Goal: Transaction & Acquisition: Purchase product/service

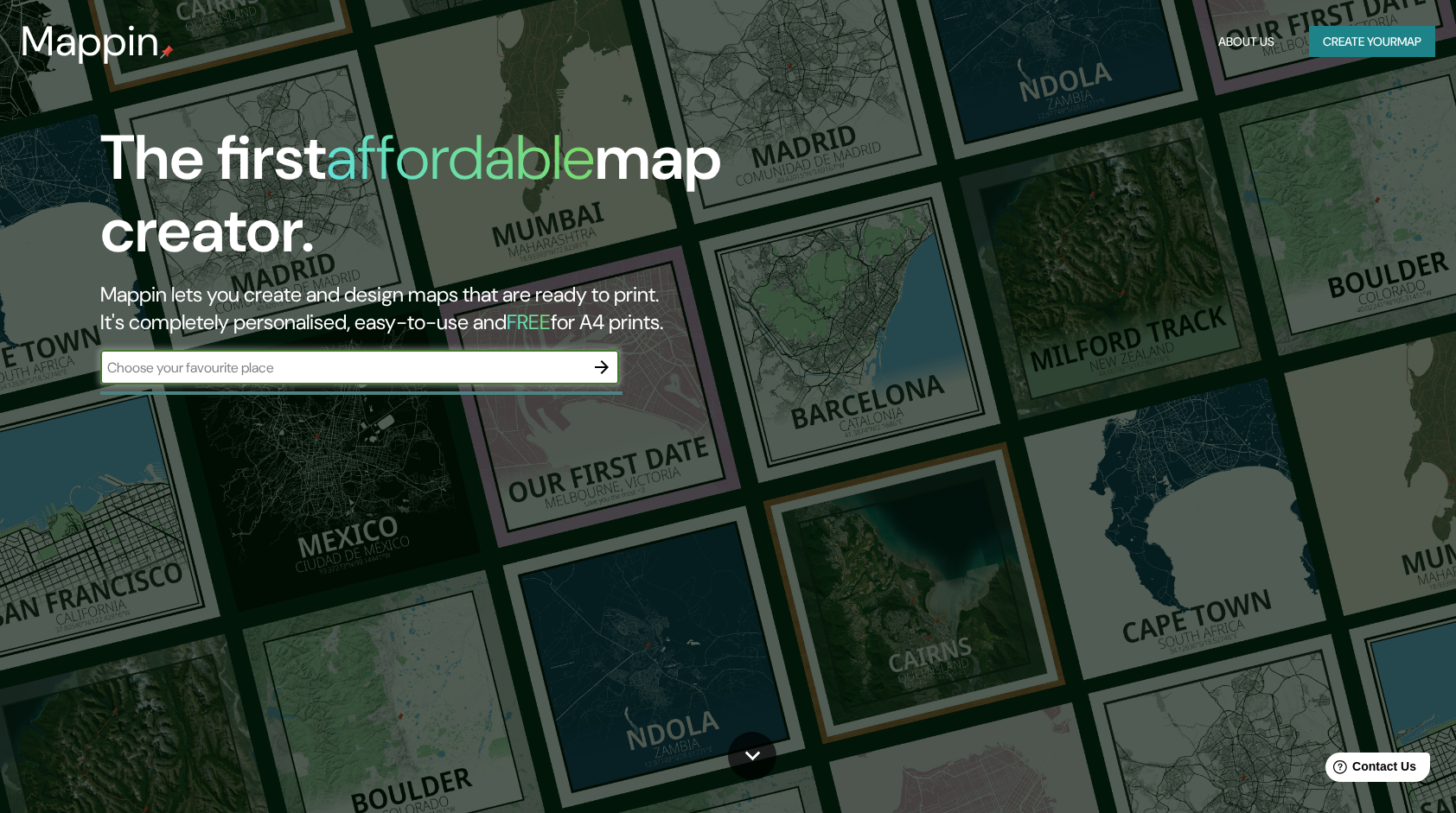
click at [410, 377] on input "text" at bounding box center [342, 367] width 484 height 20
type input "Perú"
click at [600, 363] on icon "button" at bounding box center [602, 367] width 21 height 21
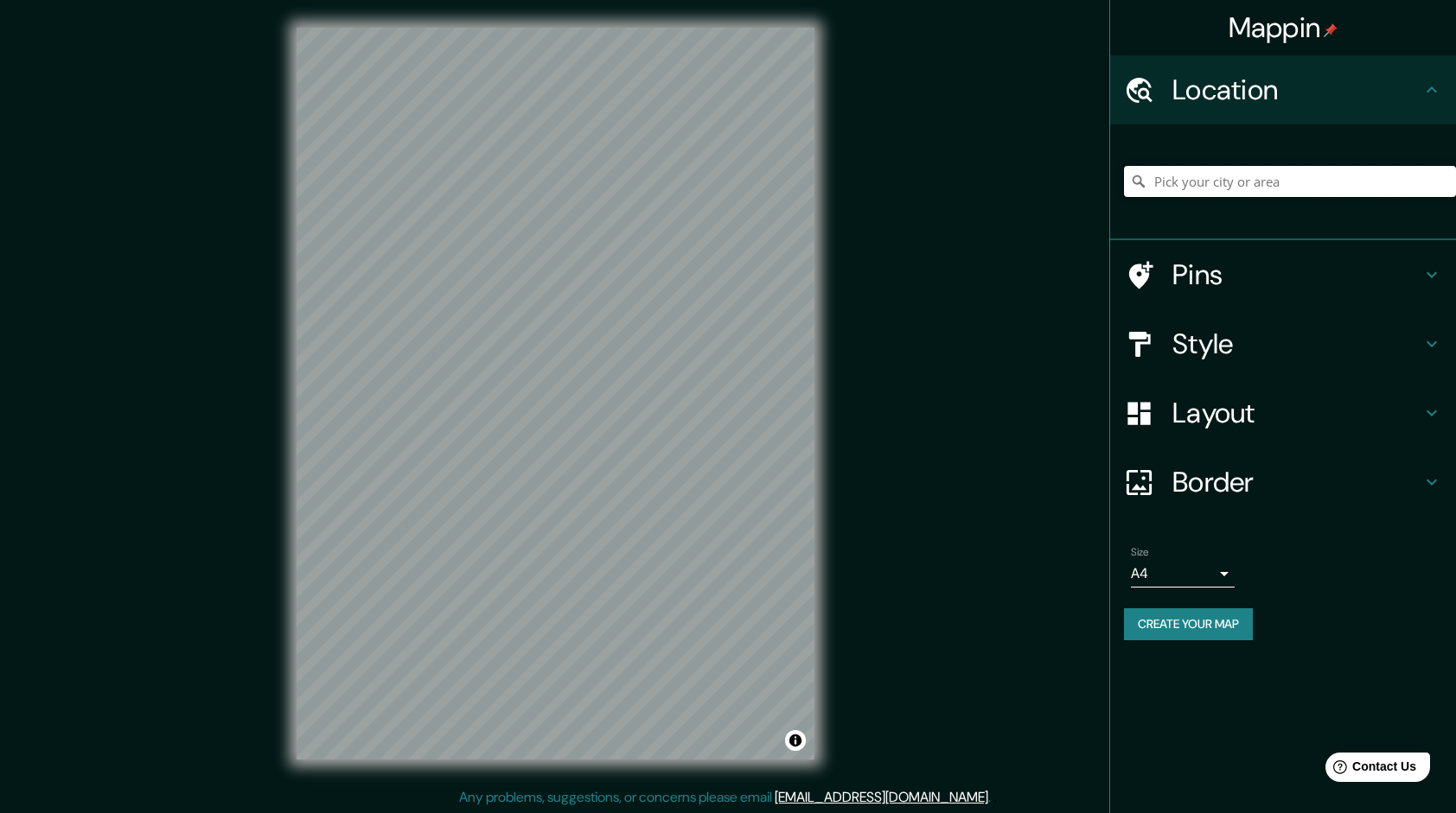
click at [1203, 173] on input "Pick your city or area" at bounding box center [1290, 181] width 332 height 31
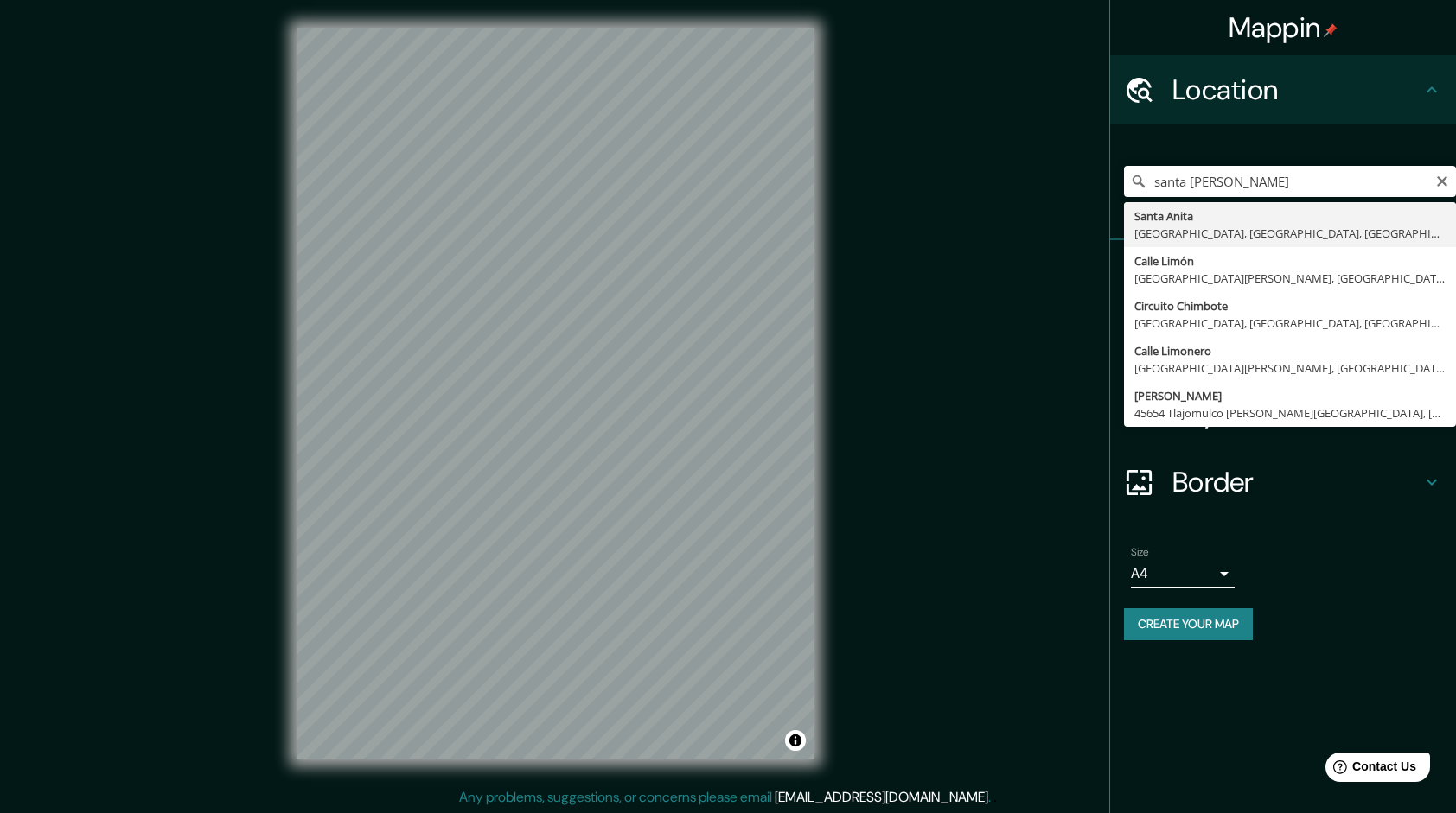
type input "[GEOGRAPHIC_DATA][PERSON_NAME], [GEOGRAPHIC_DATA], [GEOGRAPHIC_DATA], [GEOGRAPH…"
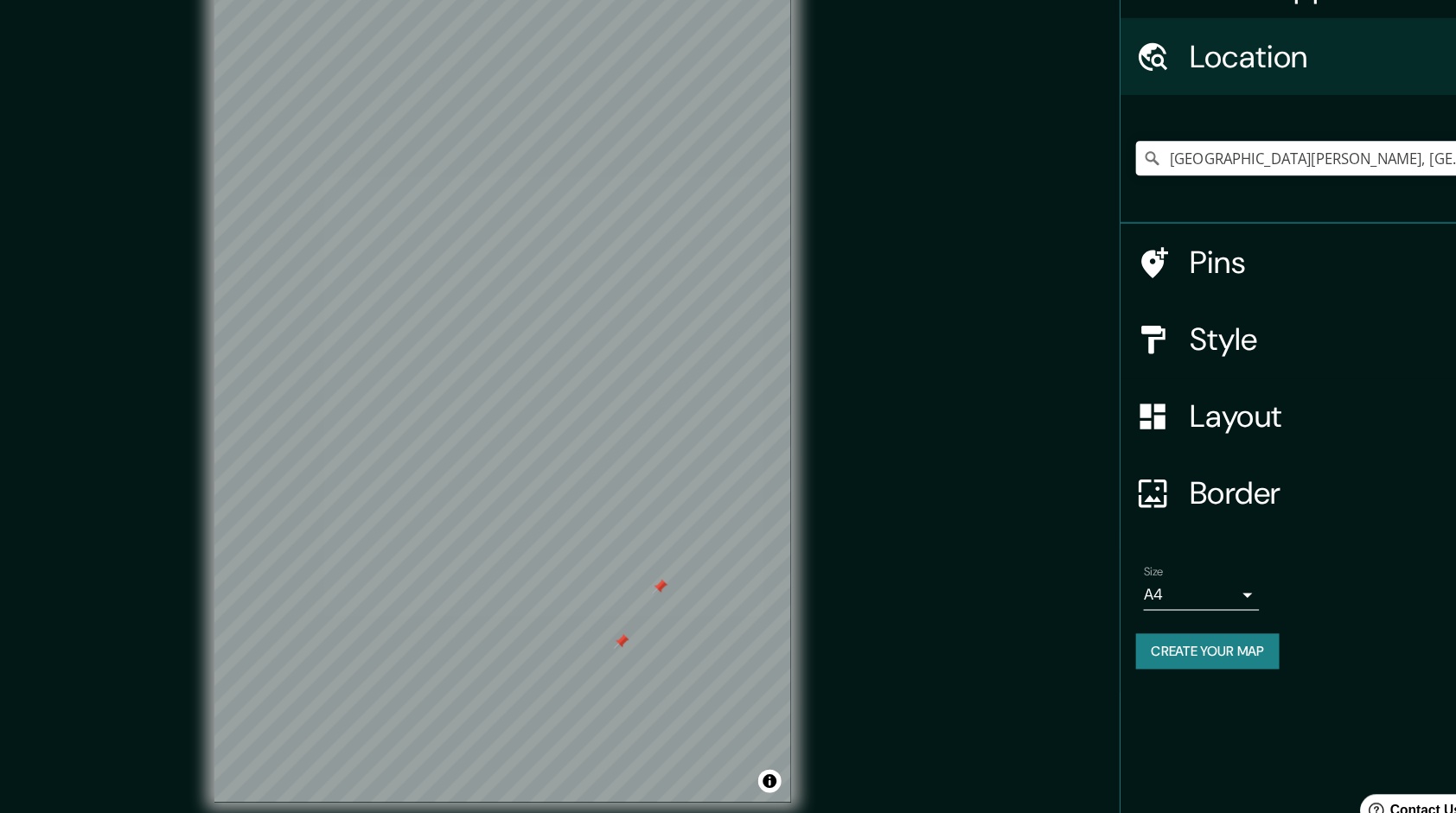
click at [698, 562] on div at bounding box center [696, 566] width 14 height 14
click at [663, 615] on div at bounding box center [663, 615] width 14 height 14
click at [1221, 330] on h4 "Style" at bounding box center [1297, 344] width 249 height 35
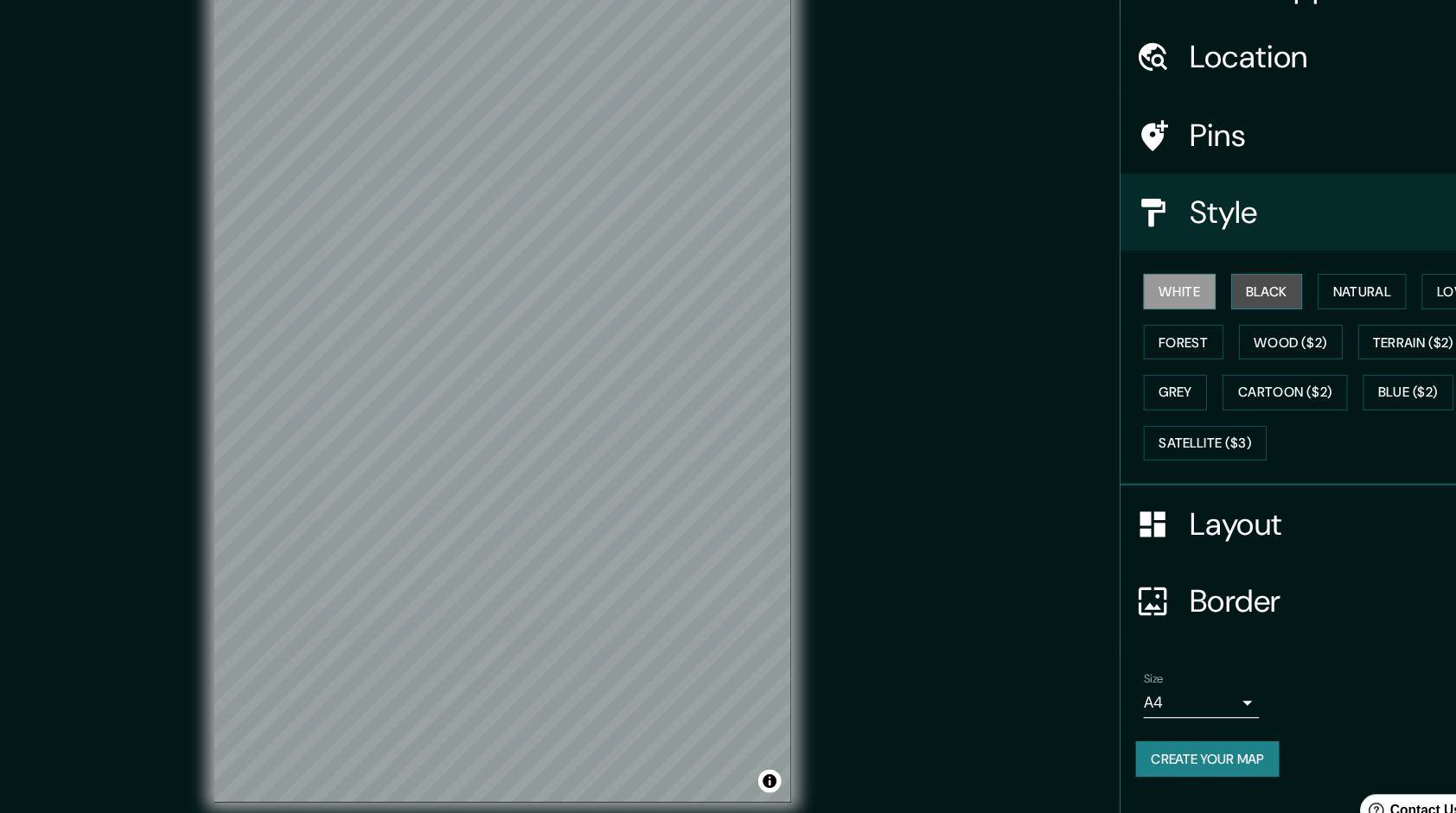
click at [1246, 298] on button "Black" at bounding box center [1242, 301] width 65 height 32
click at [568, 434] on div at bounding box center [570, 437] width 14 height 14
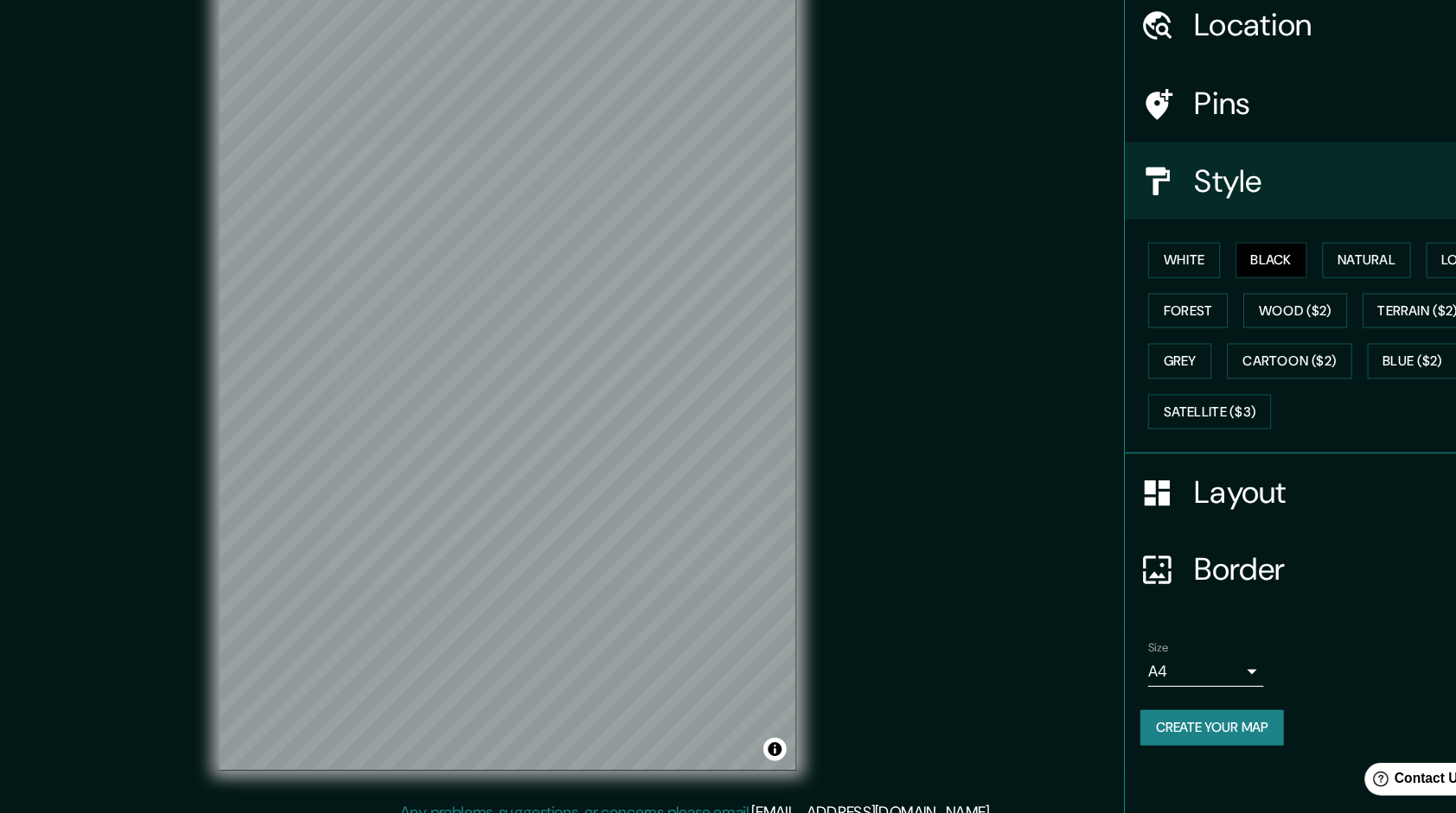
scroll to position [2, 0]
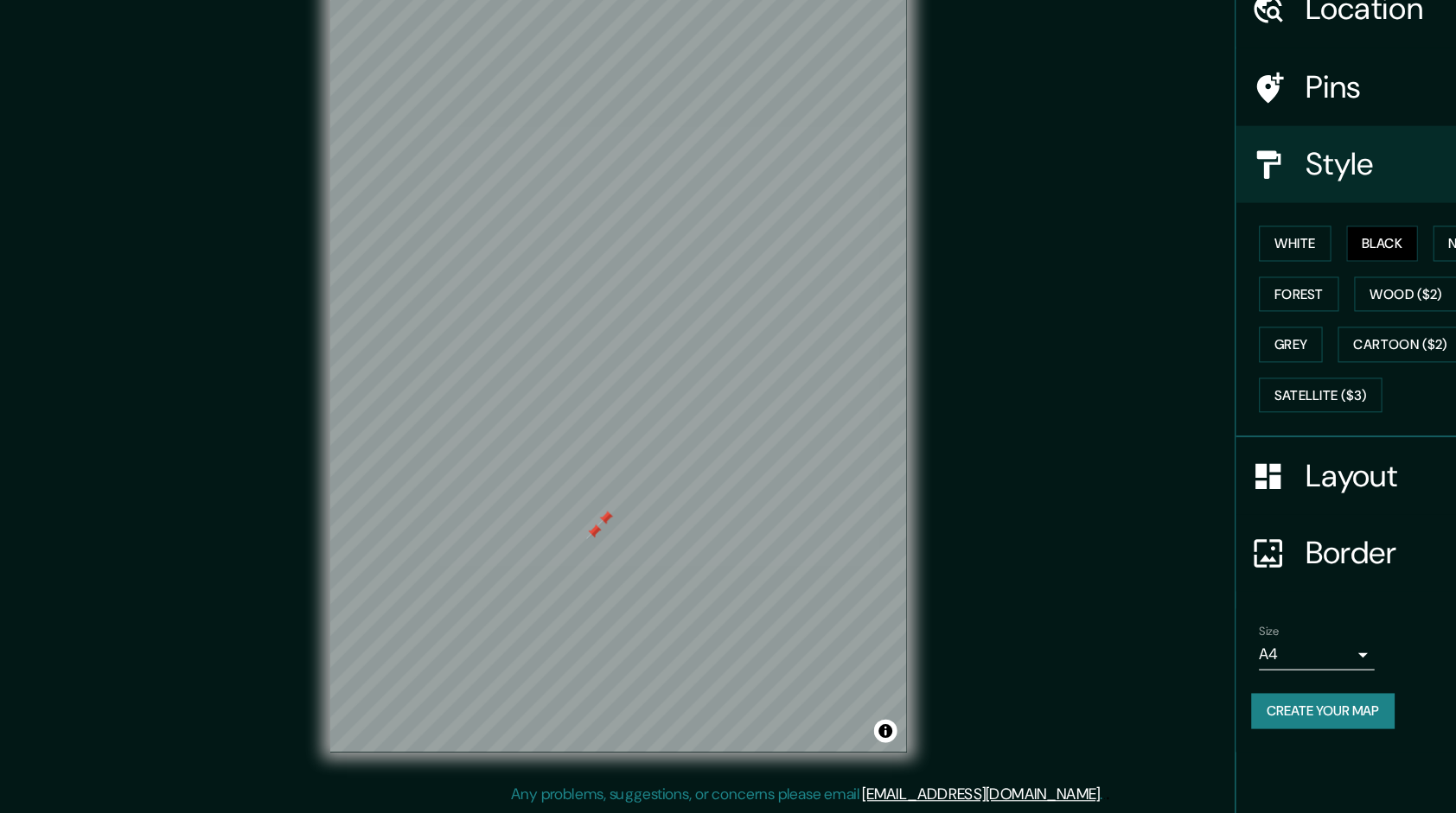
click at [547, 543] on div at bounding box center [544, 547] width 14 height 14
click at [562, 533] on div at bounding box center [564, 536] width 14 height 14
click at [554, 533] on div at bounding box center [553, 536] width 14 height 14
click at [562, 527] on div at bounding box center [561, 527] width 14 height 14
click at [468, 638] on div at bounding box center [464, 642] width 14 height 14
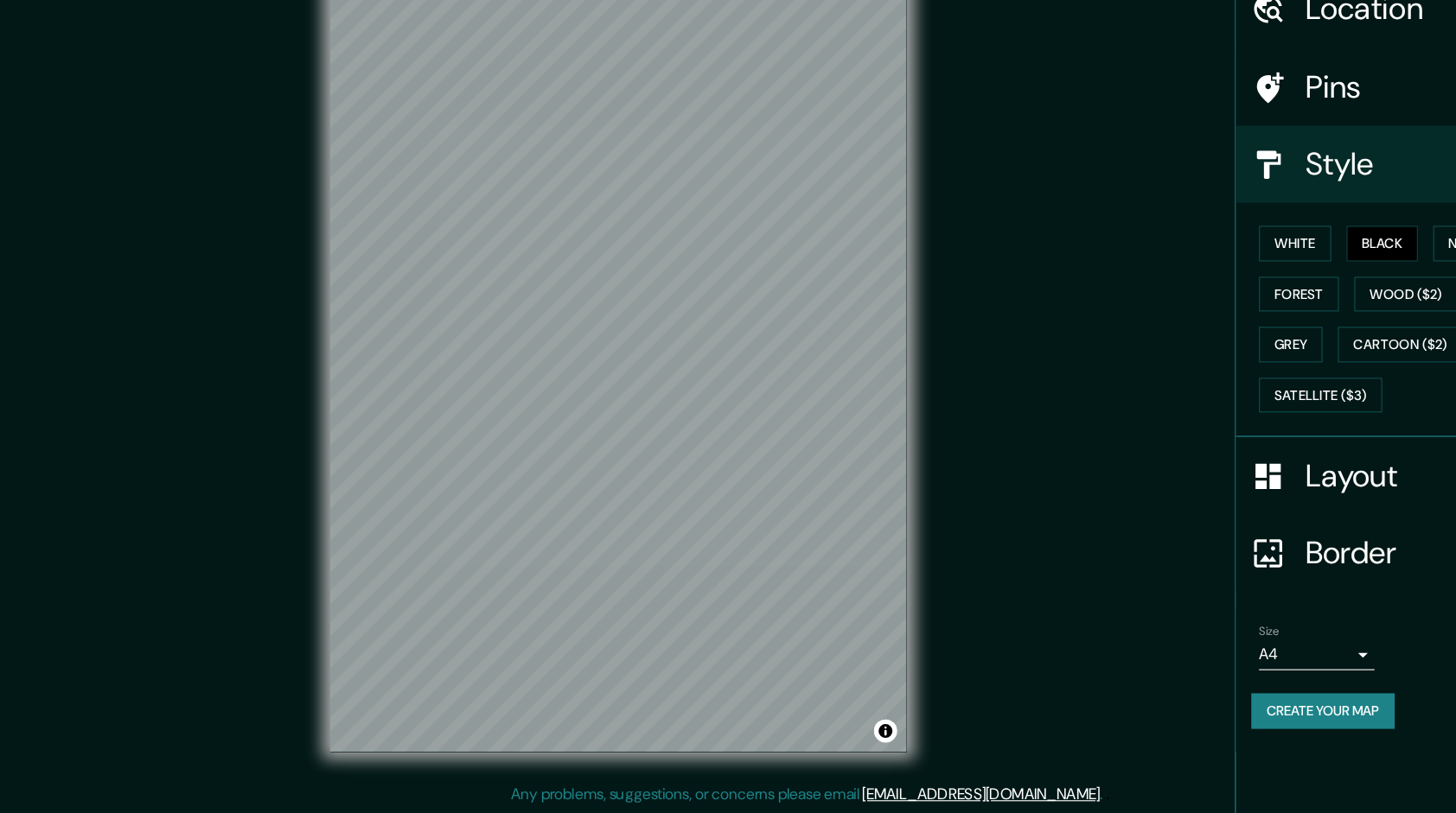
click at [905, 791] on link "[EMAIL_ADDRESS][DOMAIN_NAME]" at bounding box center [881, 795] width 214 height 18
click at [1029, 269] on div "Mappin Location Santa Anita, Lima, Provincia de Lima, Perú Santa Anita Lima, Pr…" at bounding box center [728, 405] width 1456 height 815
click at [628, 26] on div at bounding box center [556, 26] width 518 height 0
click at [724, 771] on div "© Mapbox © OpenStreetMap Improve this map" at bounding box center [555, 392] width 573 height 788
click at [717, 329] on div at bounding box center [718, 326] width 14 height 14
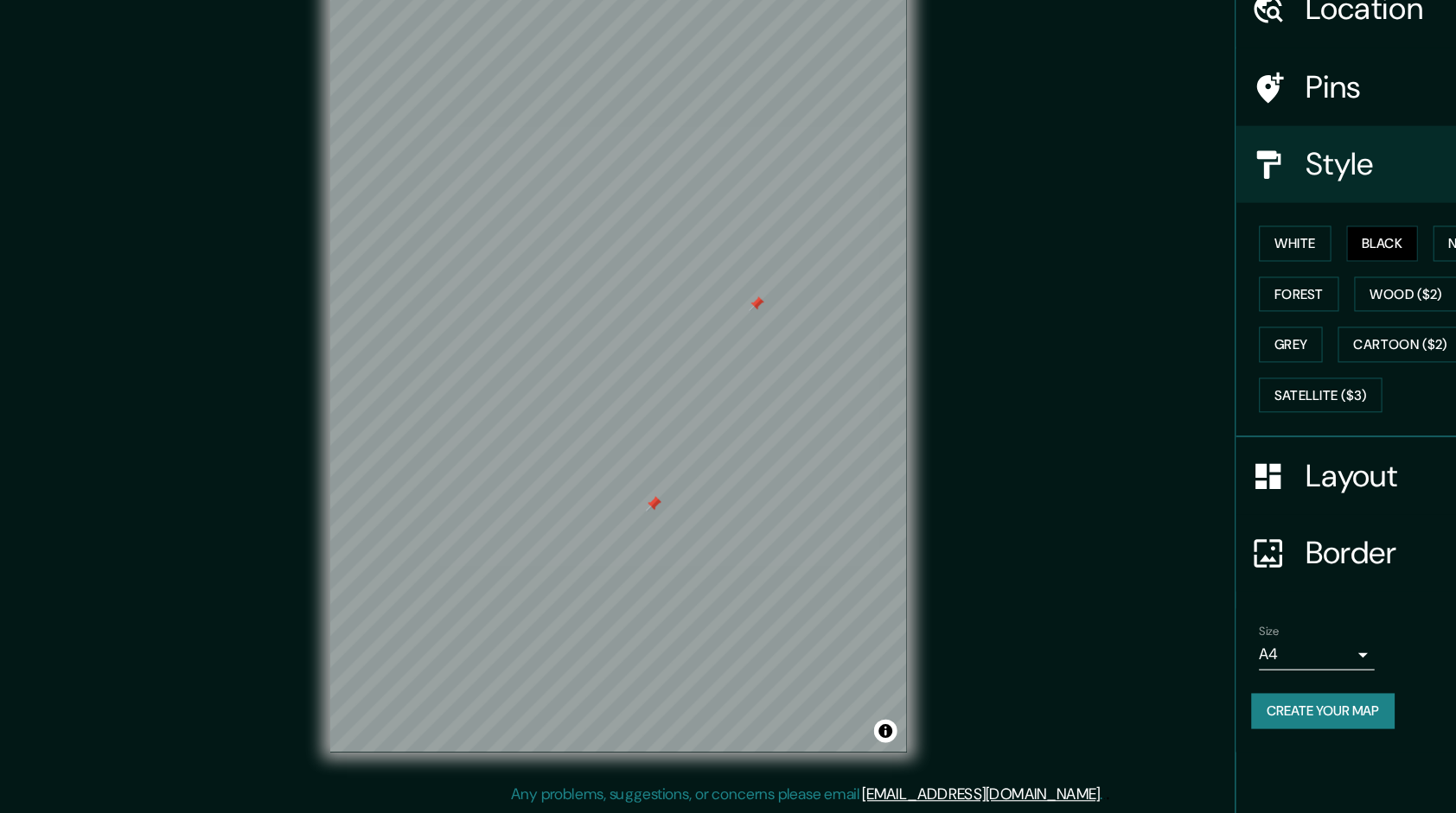
click at [679, 359] on div at bounding box center [679, 355] width 14 height 14
click at [583, 532] on div at bounding box center [587, 535] width 14 height 14
click at [589, 534] on div at bounding box center [587, 535] width 14 height 14
click at [671, 603] on div at bounding box center [671, 601] width 14 height 14
click at [676, 593] on div at bounding box center [678, 595] width 14 height 14
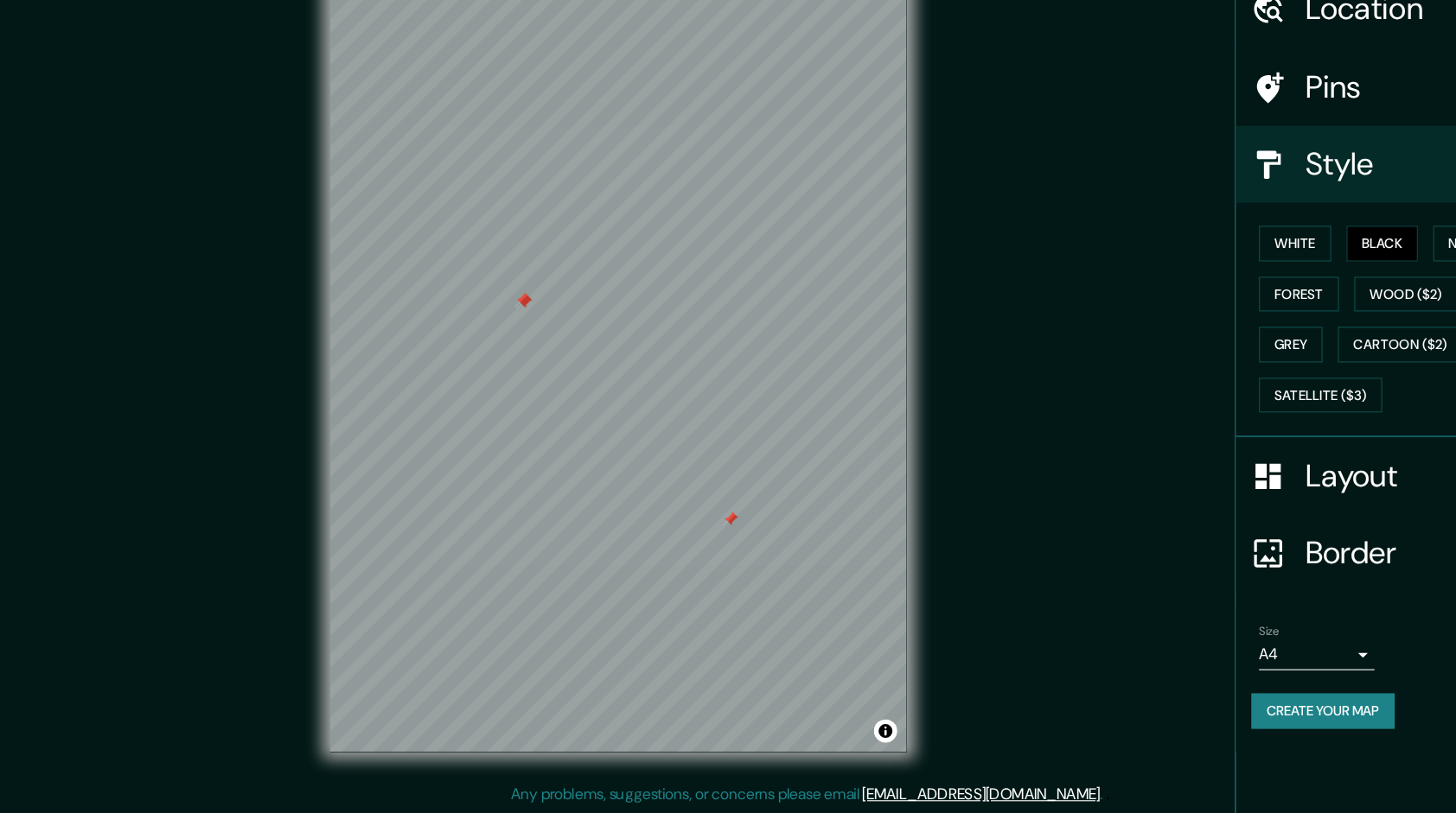
click at [641, 26] on div at bounding box center [556, 26] width 518 height 0
click at [641, 535] on div at bounding box center [647, 535] width 14 height 14
click at [465, 341] on div at bounding box center [462, 337] width 14 height 14
click at [465, 336] on div at bounding box center [463, 338] width 14 height 14
click at [1202, 710] on button "Create your map" at bounding box center [1188, 722] width 129 height 32
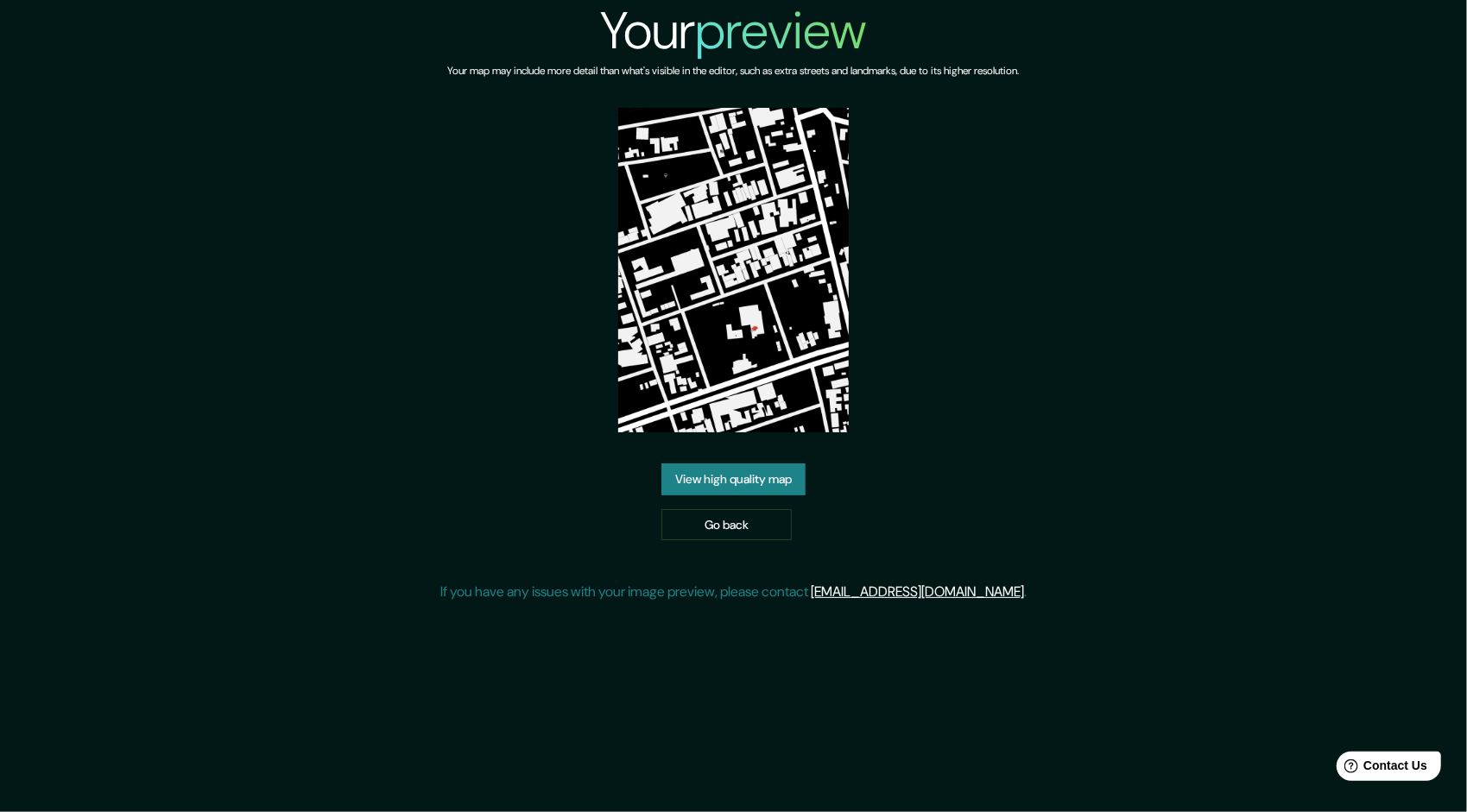
click at [755, 484] on link "View high quality map" at bounding box center [733, 480] width 144 height 32
click at [727, 518] on link "Go back" at bounding box center [726, 525] width 131 height 32
click at [775, 478] on link "View high quality map" at bounding box center [733, 480] width 144 height 32
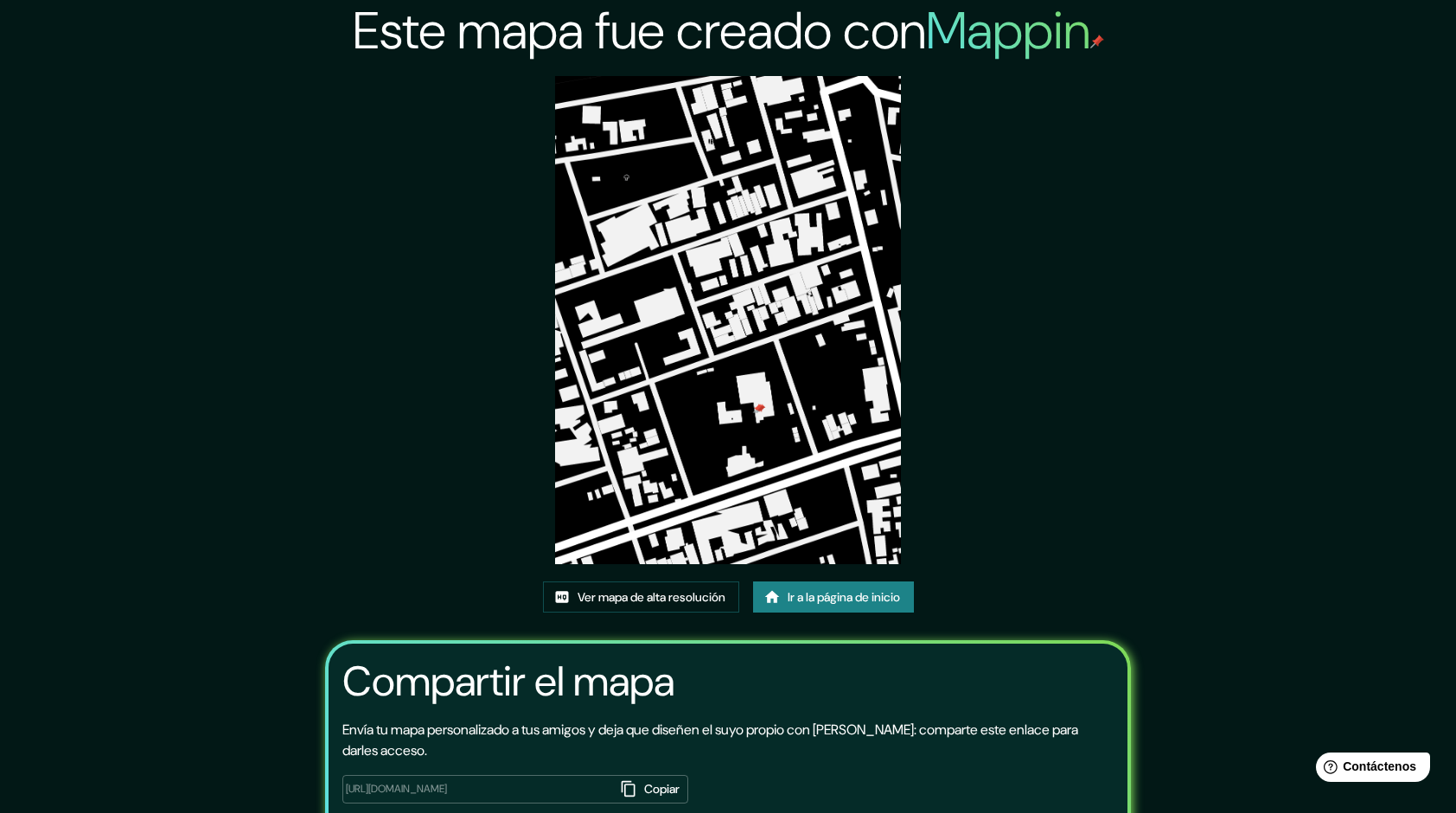
click at [882, 404] on img at bounding box center [728, 320] width 345 height 488
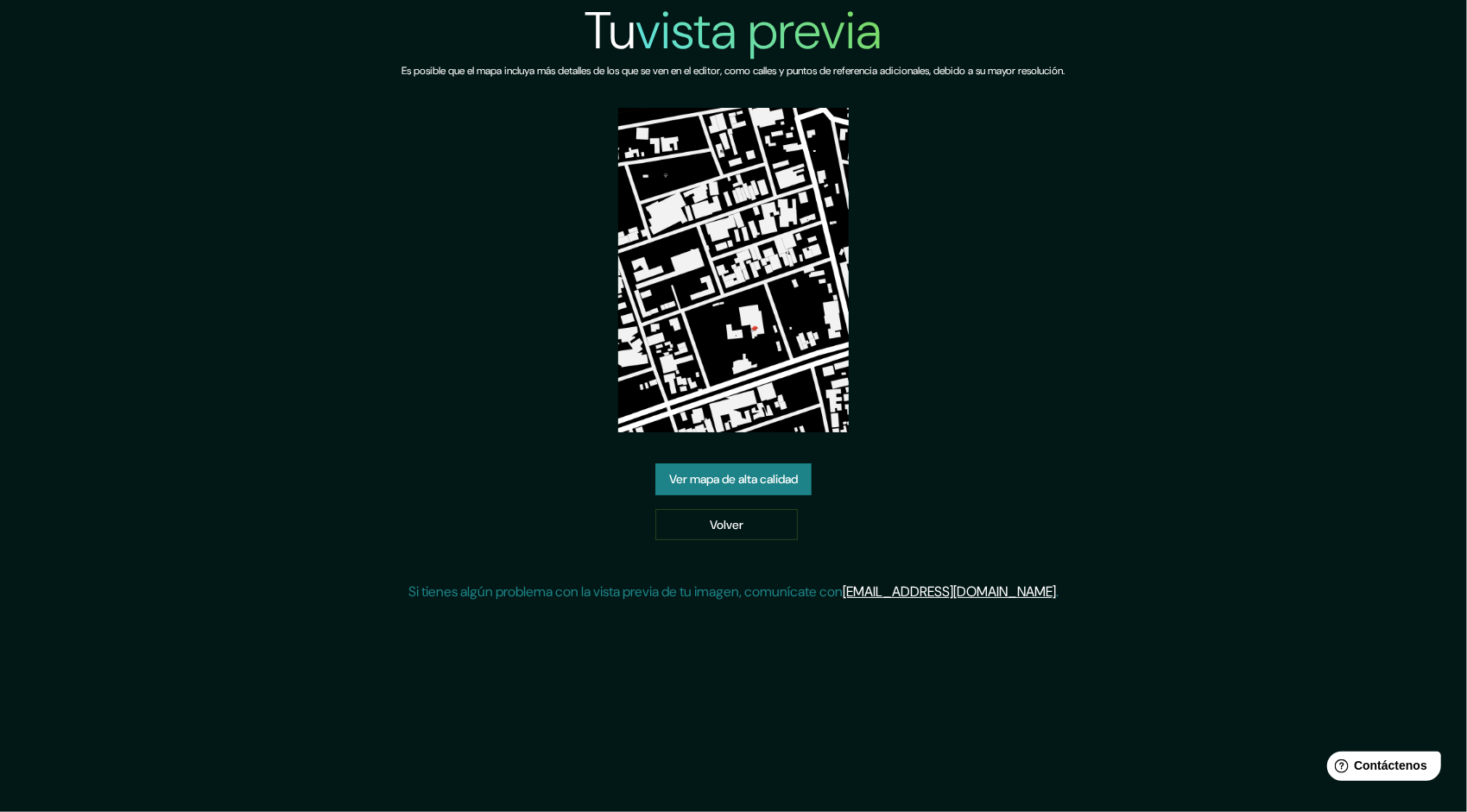
click at [732, 475] on link "Ver mapa de alta calidad" at bounding box center [733, 480] width 156 height 32
click at [739, 523] on link "Volver" at bounding box center [726, 525] width 142 height 32
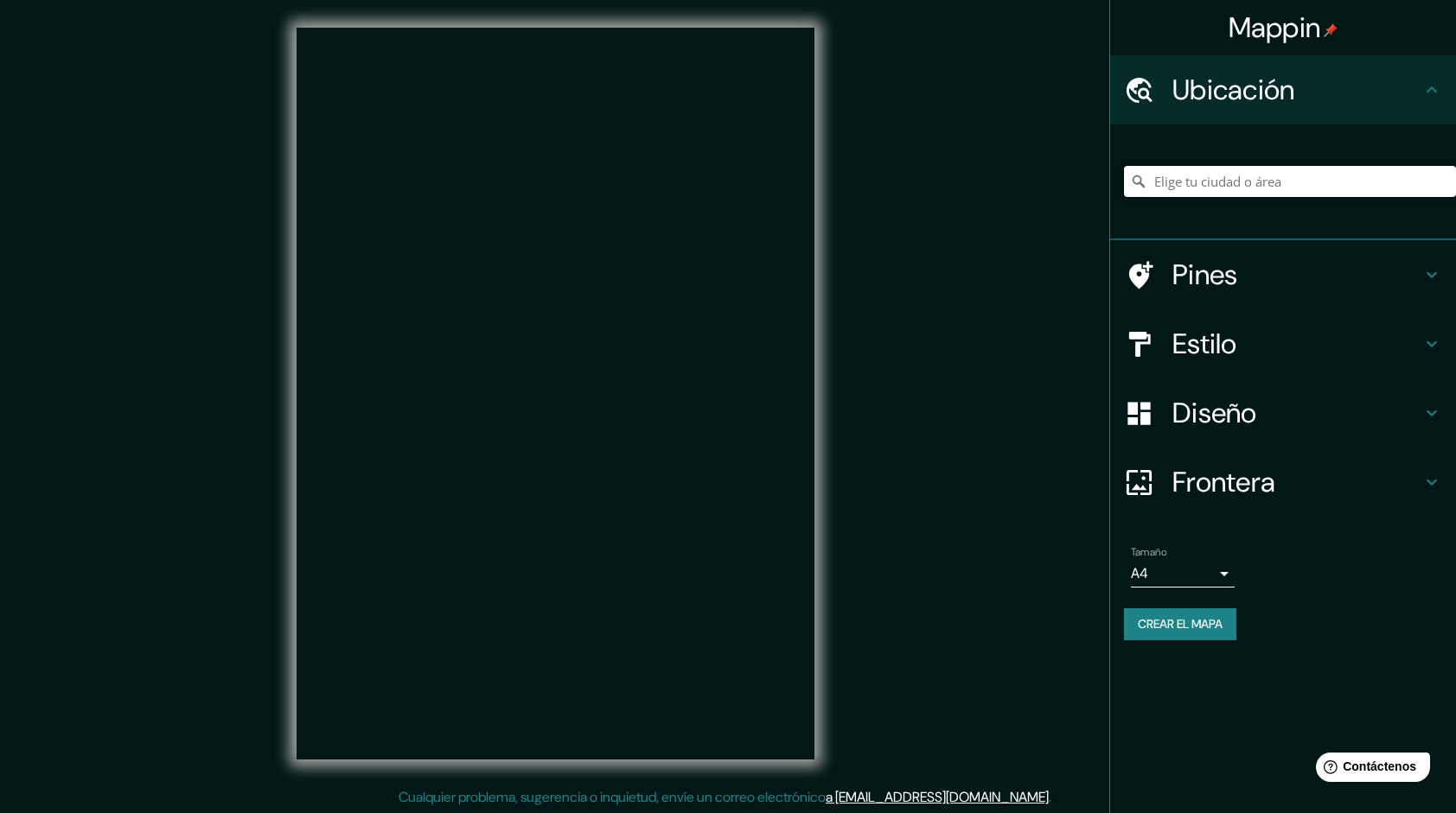
click at [1242, 187] on input "Elige tu ciudad o área" at bounding box center [1290, 181] width 332 height 31
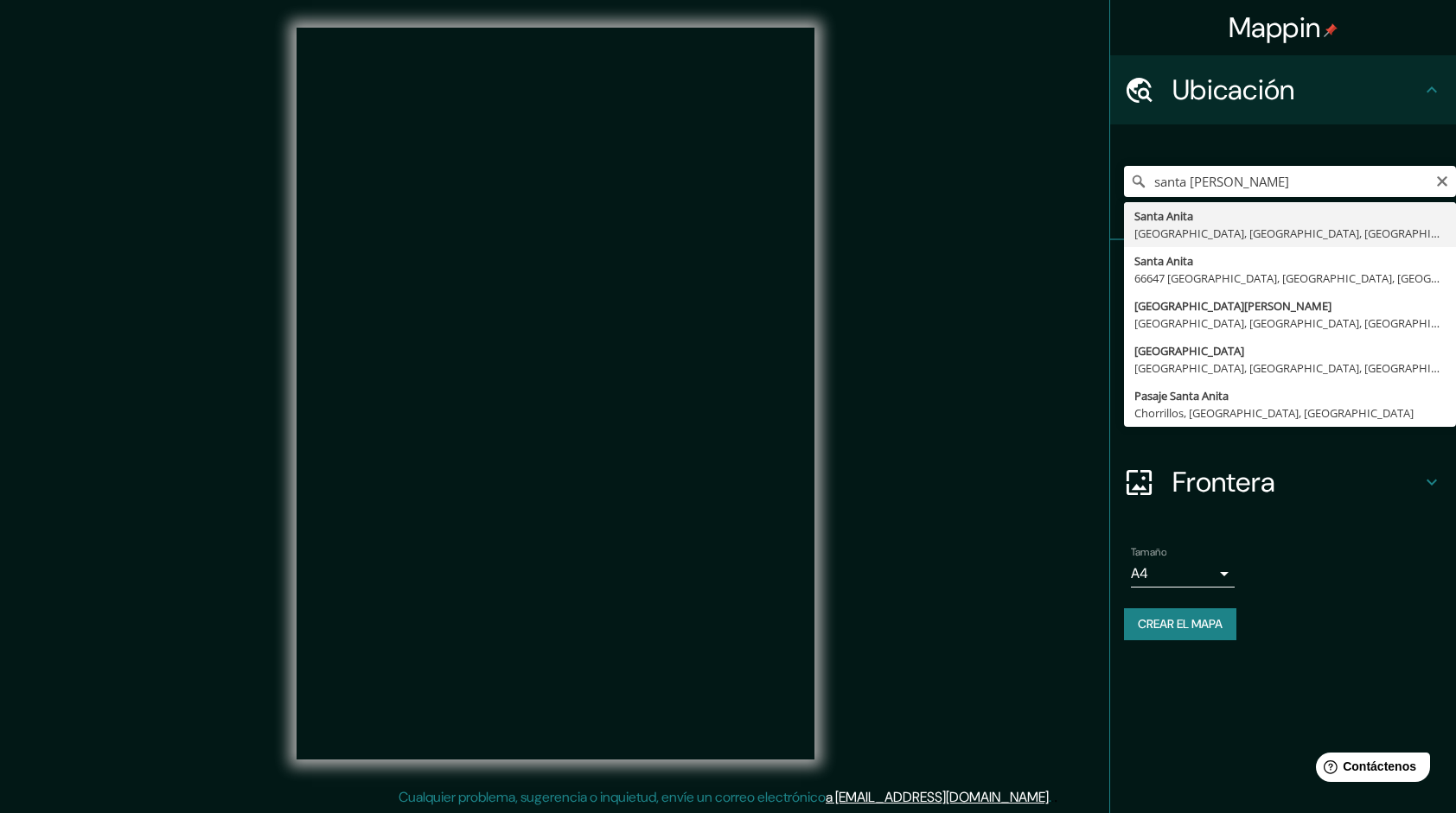
type input "[GEOGRAPHIC_DATA][PERSON_NAME], [GEOGRAPHIC_DATA], [GEOGRAPHIC_DATA], [GEOGRAPH…"
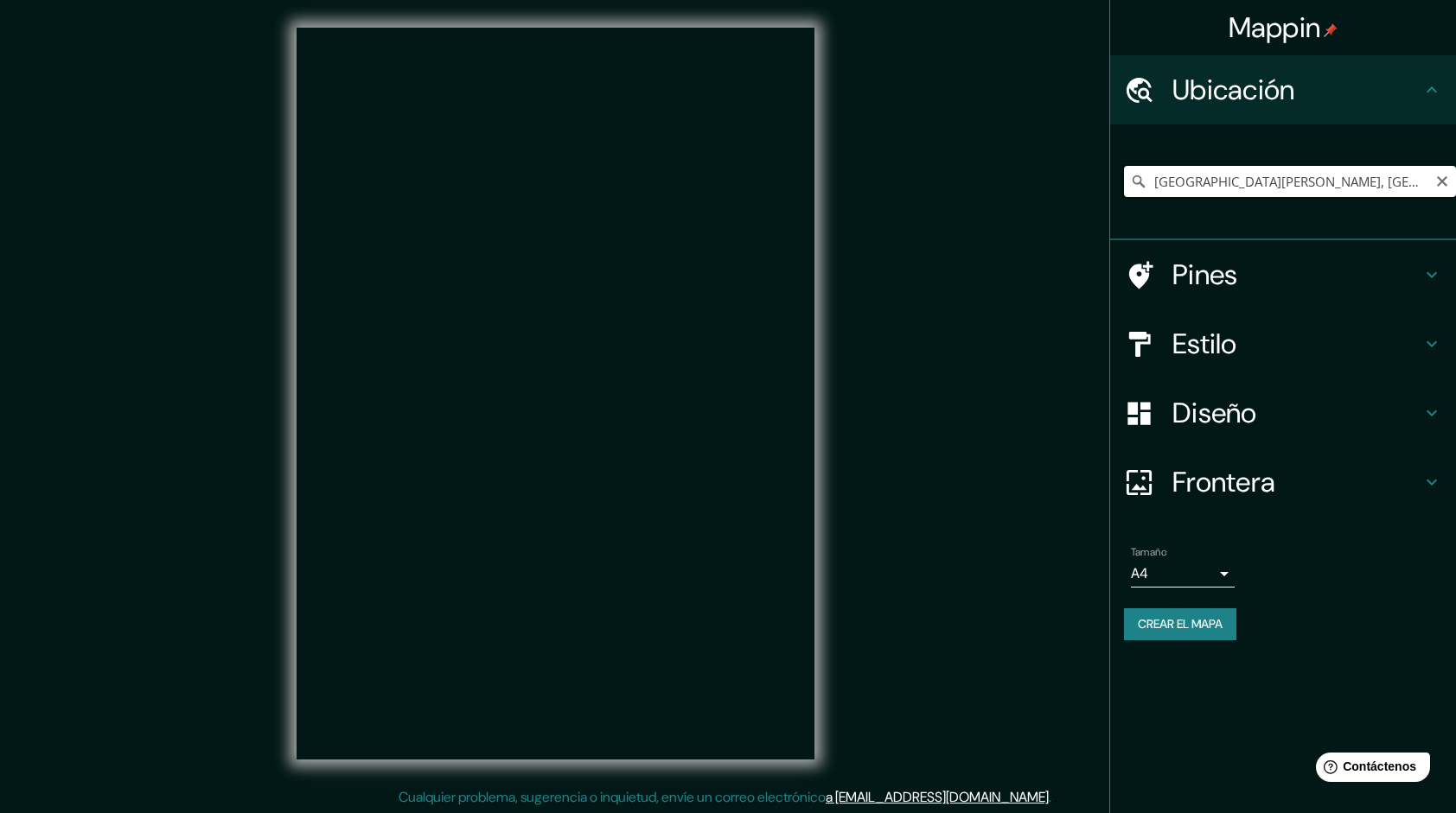
click at [1405, 184] on input "[GEOGRAPHIC_DATA][PERSON_NAME], [GEOGRAPHIC_DATA], [GEOGRAPHIC_DATA], [GEOGRAPH…" at bounding box center [1290, 181] width 332 height 31
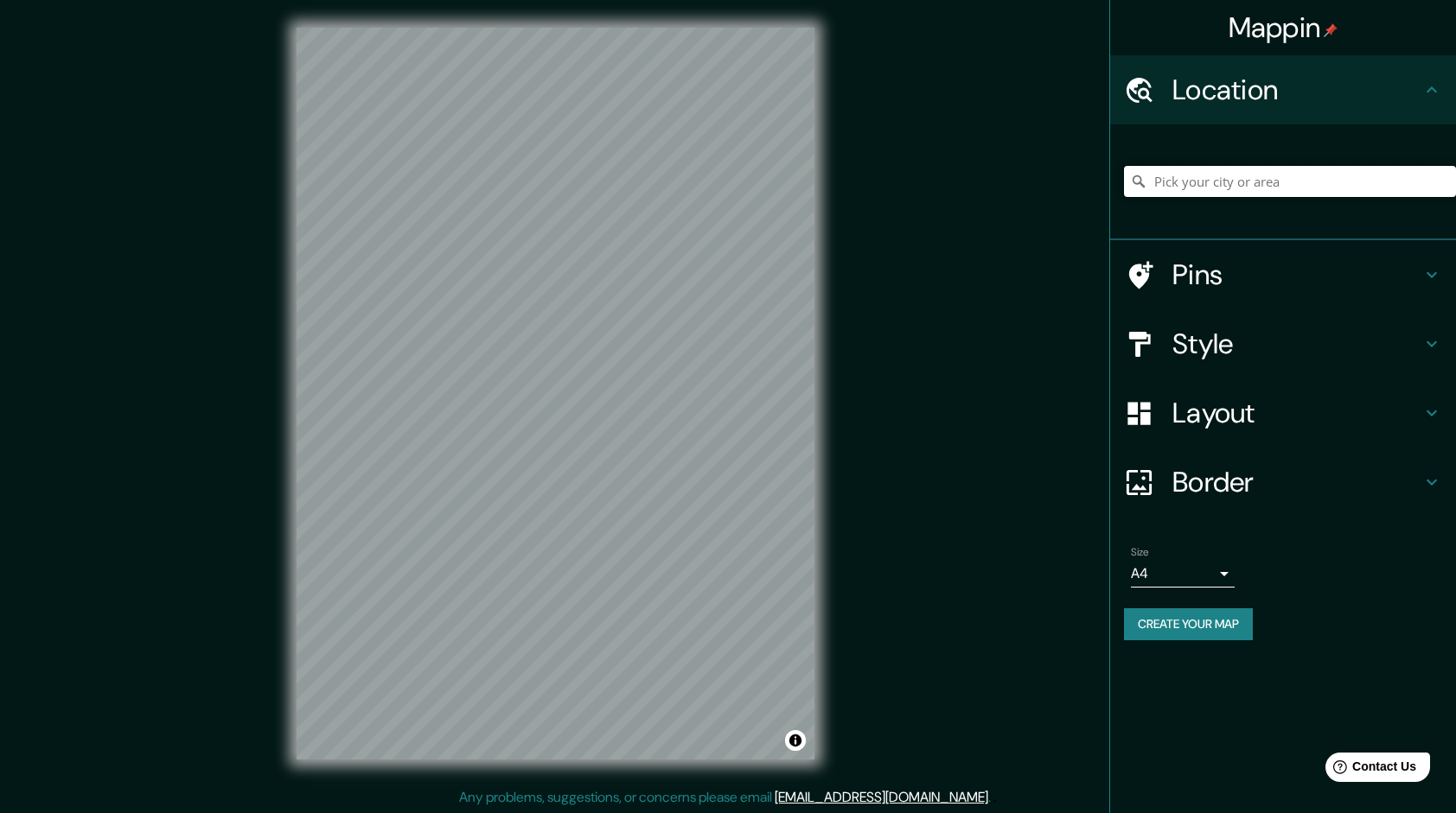
click at [1238, 179] on input "Pick your city or area" at bounding box center [1290, 181] width 332 height 31
type input "[GEOGRAPHIC_DATA][PERSON_NAME], [GEOGRAPHIC_DATA], [GEOGRAPHIC_DATA], [GEOGRAPH…"
click at [1235, 350] on h4 "Style" at bounding box center [1297, 344] width 249 height 35
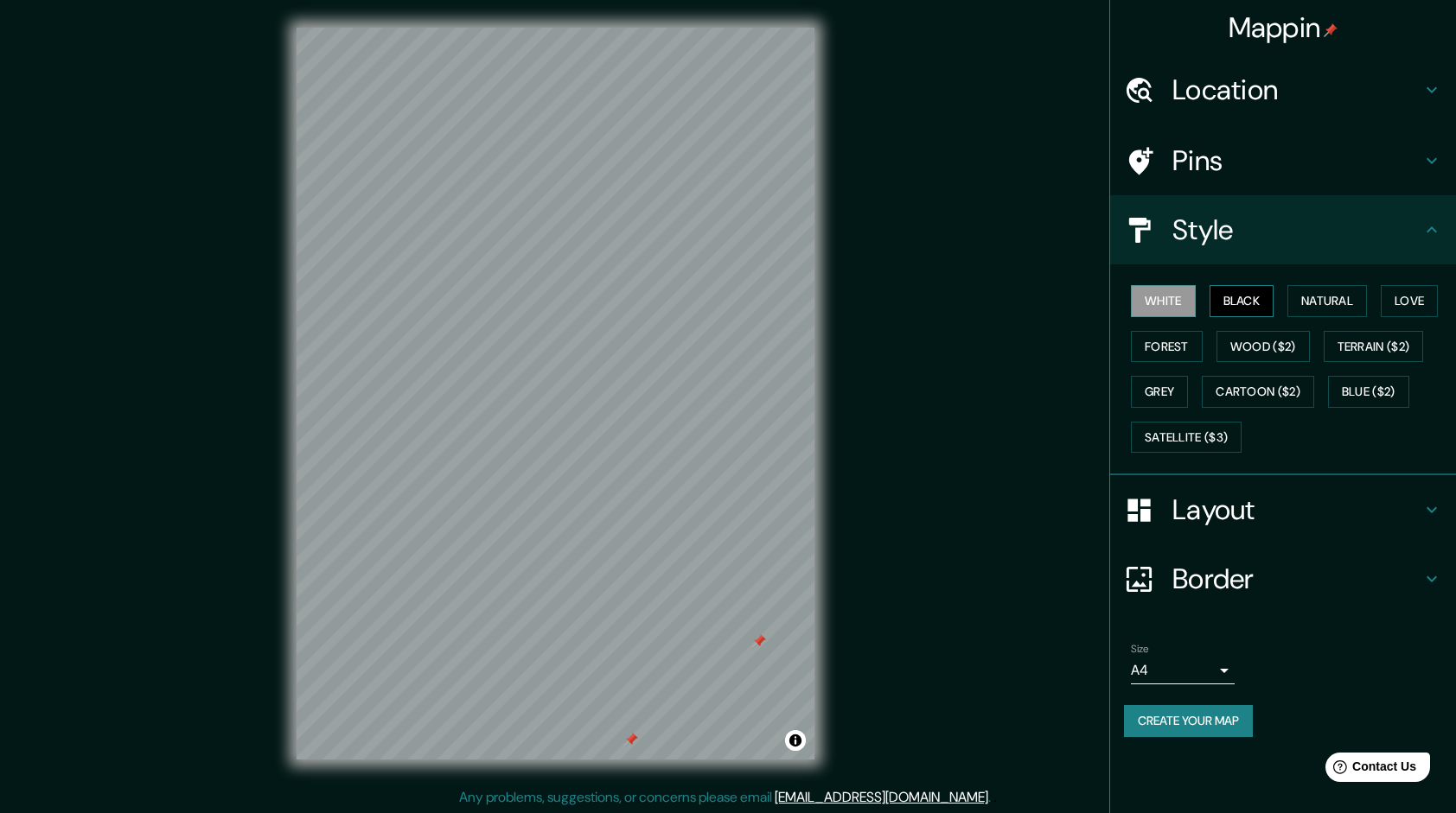
click at [1243, 298] on button "Black" at bounding box center [1242, 301] width 65 height 32
click at [581, 783] on div "© Mapbox © OpenStreetMap Improve this map" at bounding box center [555, 394] width 573 height 788
click at [1178, 719] on button "Create your map" at bounding box center [1188, 722] width 129 height 32
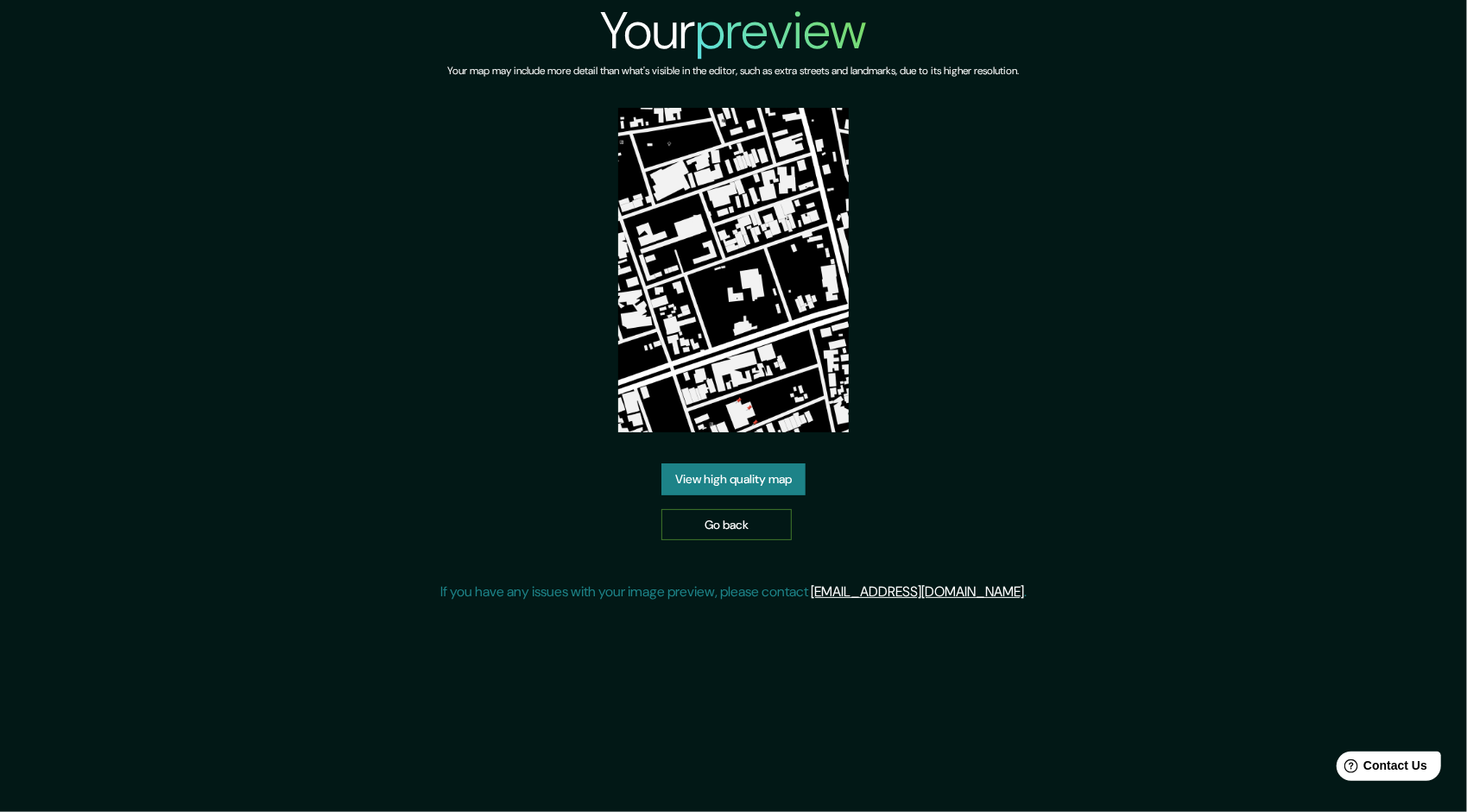
click at [749, 516] on link "Go back" at bounding box center [726, 525] width 131 height 32
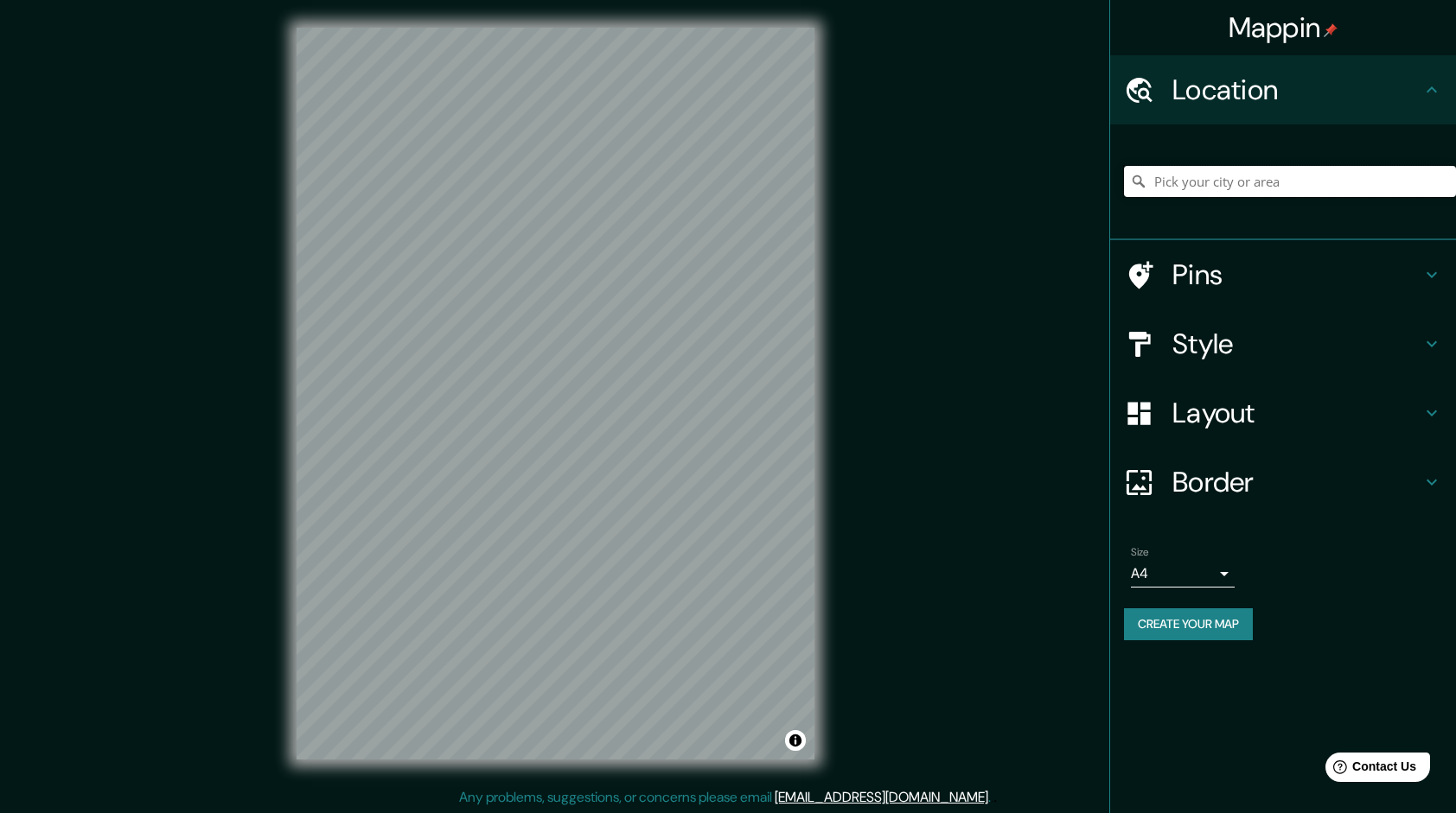
click at [1247, 180] on input "Pick your city or area" at bounding box center [1290, 181] width 332 height 31
click at [1233, 193] on input "Pick your city or area" at bounding box center [1290, 181] width 332 height 31
click at [1230, 173] on input "Pick your city or area" at bounding box center [1290, 181] width 332 height 31
paste input "santa [PERSON_NAME] [GEOGRAPHIC_DATA] [GEOGRAPHIC_DATA]"
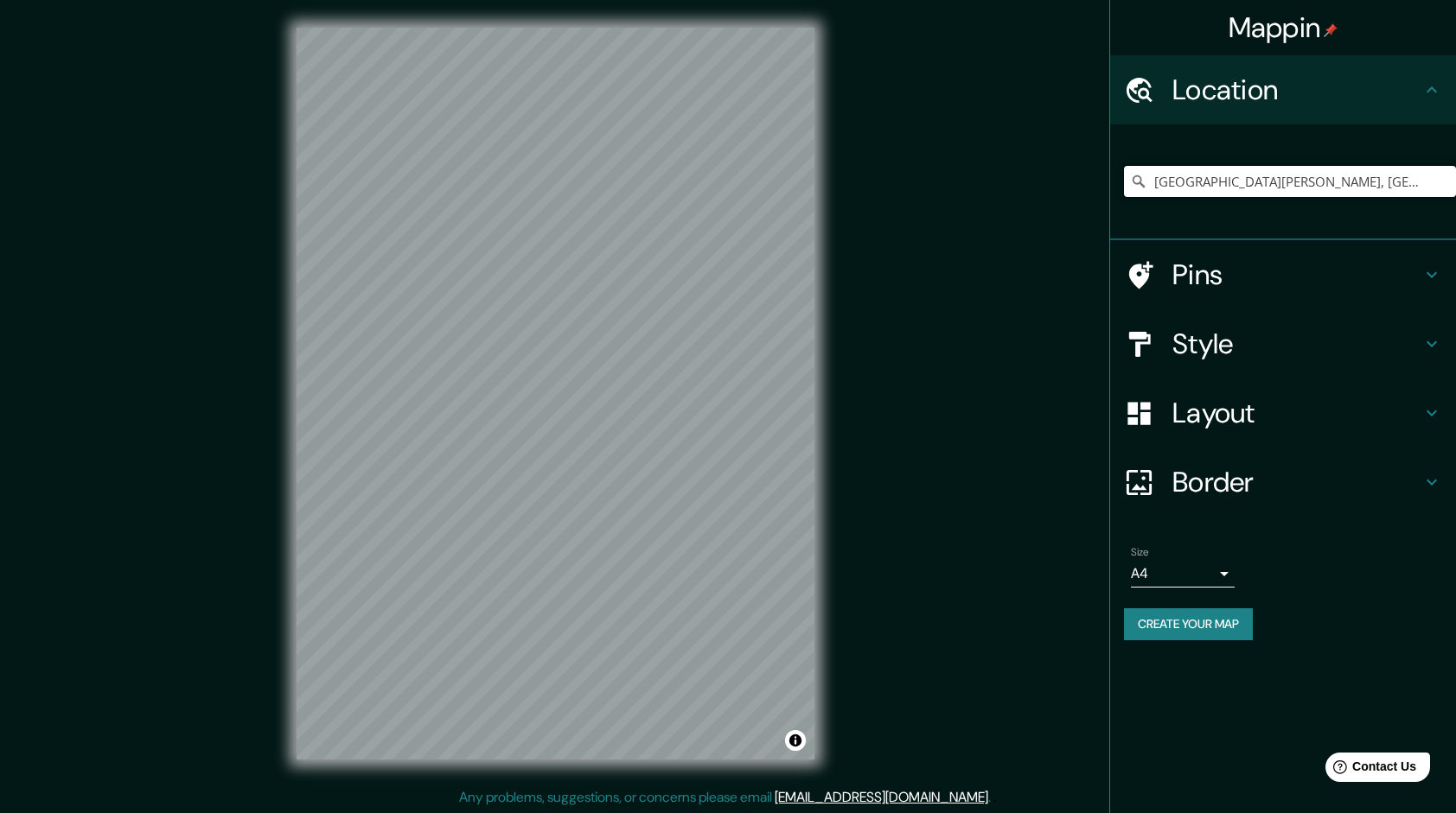
type input "[GEOGRAPHIC_DATA][PERSON_NAME], [GEOGRAPHIC_DATA], [GEOGRAPHIC_DATA], [GEOGRAPH…"
click at [624, 27] on div at bounding box center [556, 27] width 518 height 0
click at [1276, 352] on h4 "Style" at bounding box center [1297, 344] width 249 height 35
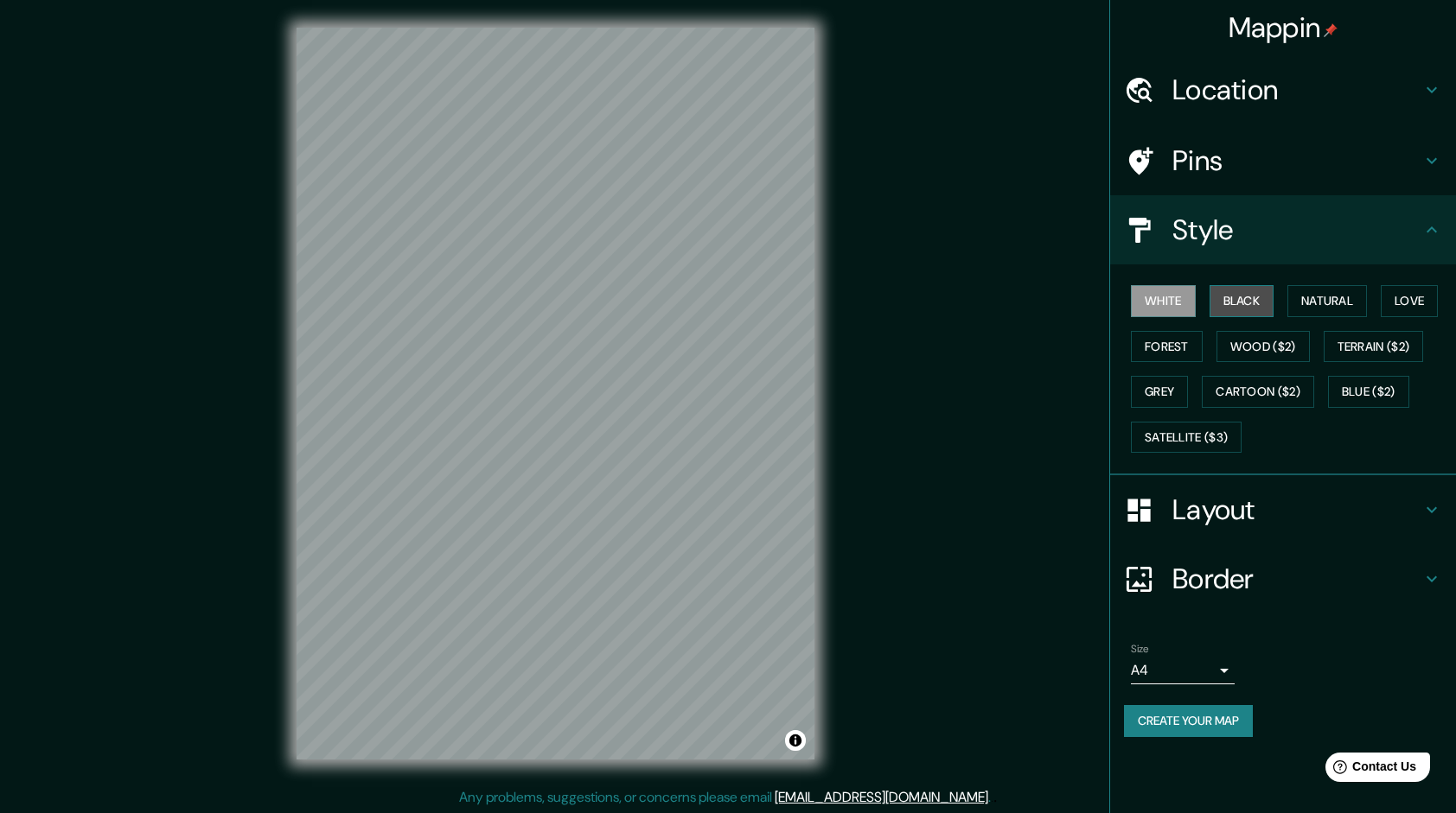
click at [1224, 302] on button "Black" at bounding box center [1242, 301] width 65 height 32
click at [876, 530] on div "Mappin Location [GEOGRAPHIC_DATA][PERSON_NAME], [GEOGRAPHIC_DATA], [GEOGRAPHIC_…" at bounding box center [728, 407] width 1456 height 815
click at [1230, 577] on h4 "Border" at bounding box center [1297, 578] width 249 height 35
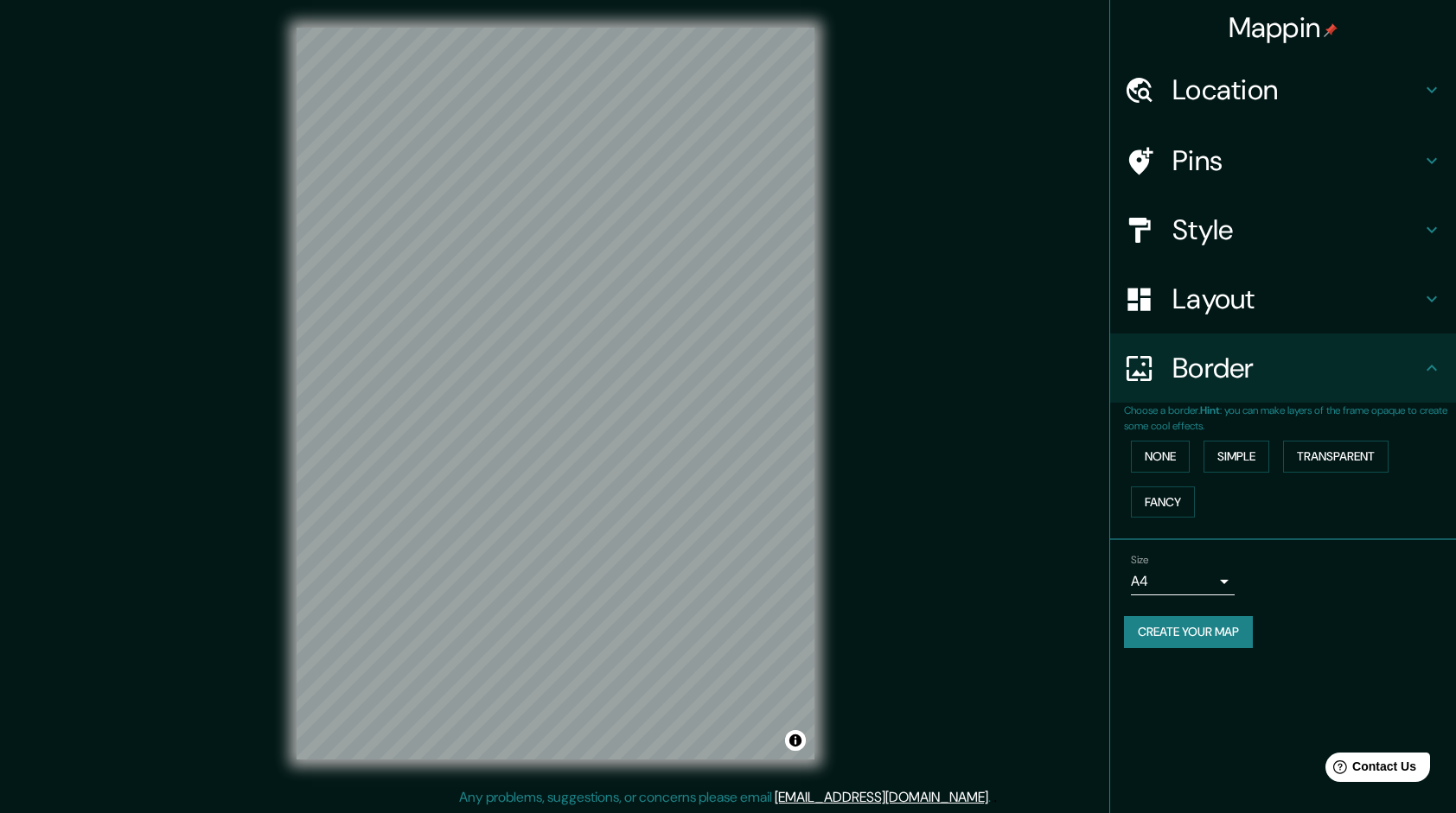
click at [1261, 240] on h4 "Style" at bounding box center [1297, 230] width 249 height 35
